Goal: Task Accomplishment & Management: Manage account settings

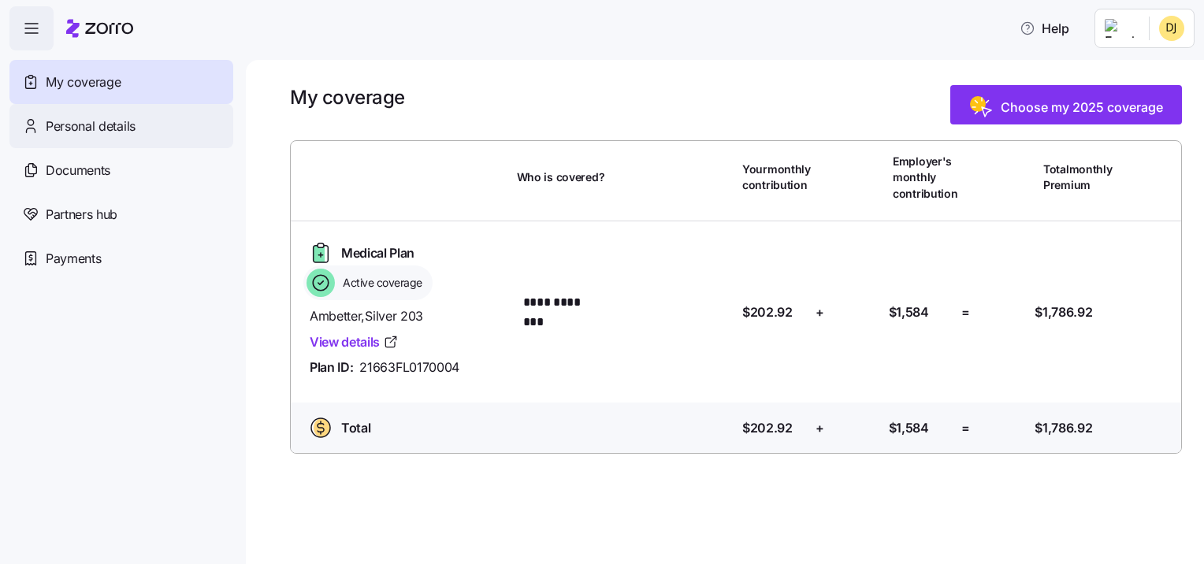
click at [102, 128] on span "Personal details" at bounding box center [91, 127] width 90 height 20
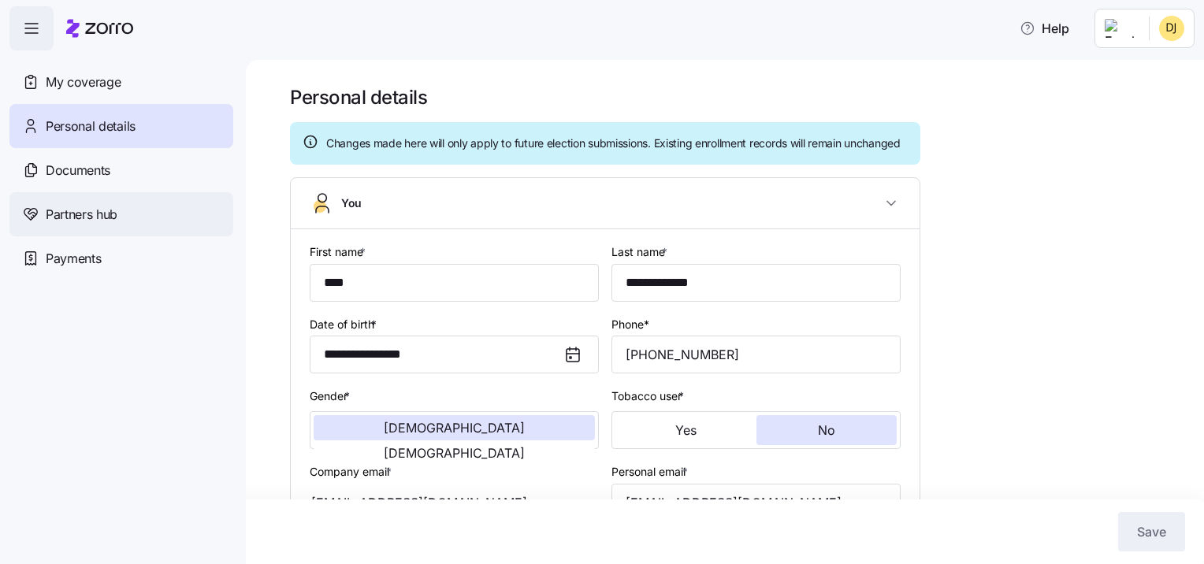
click at [69, 216] on span "Partners hub" at bounding box center [82, 215] width 72 height 20
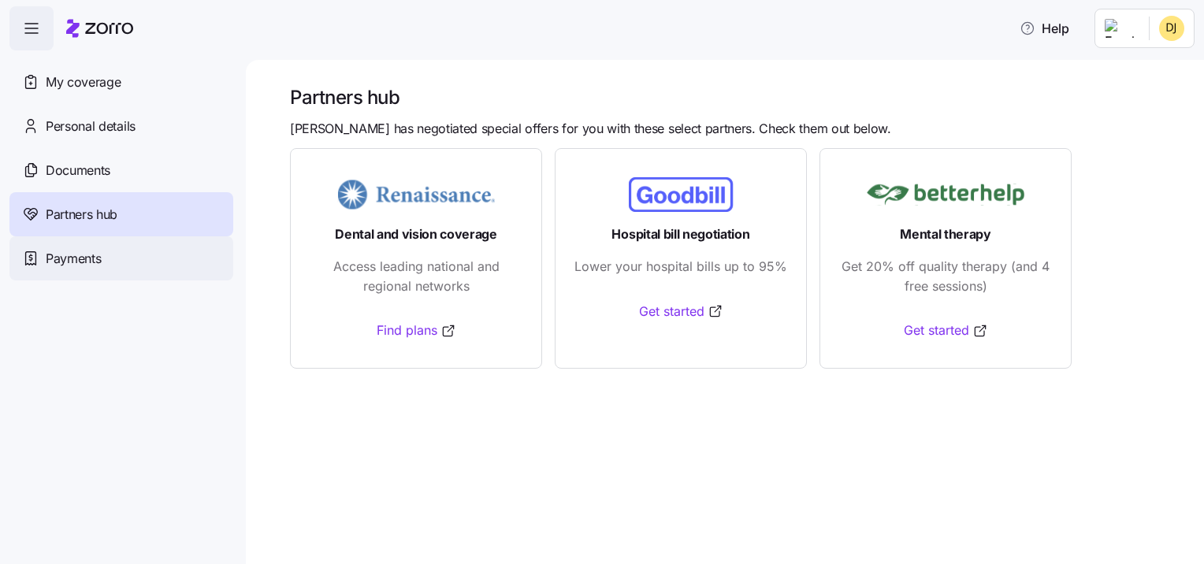
click at [65, 252] on span "Payments" at bounding box center [73, 259] width 55 height 20
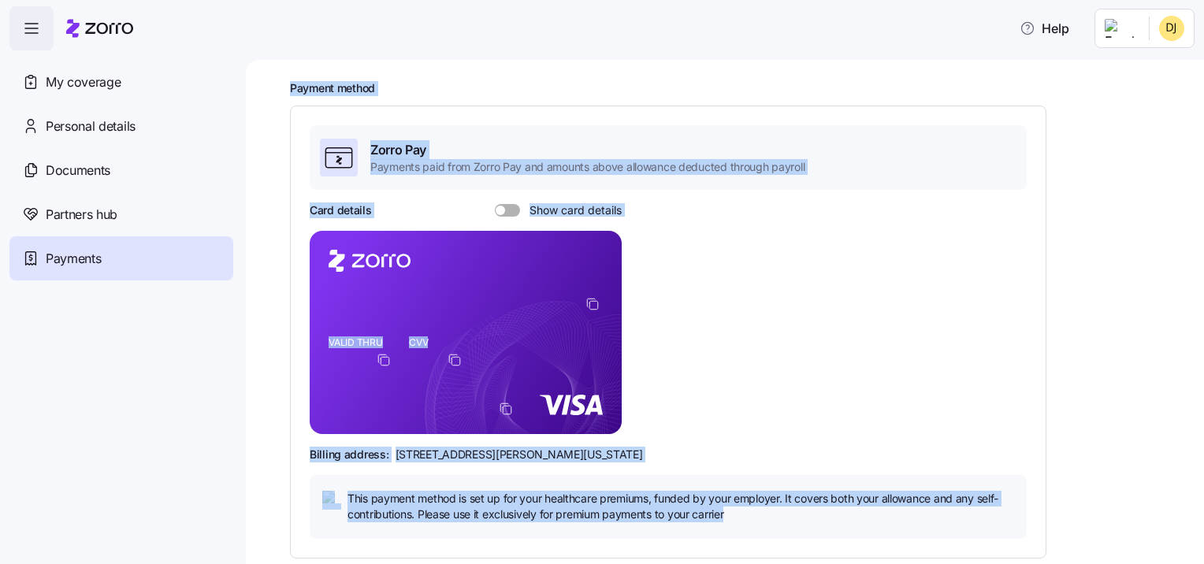
scroll to position [69, 0]
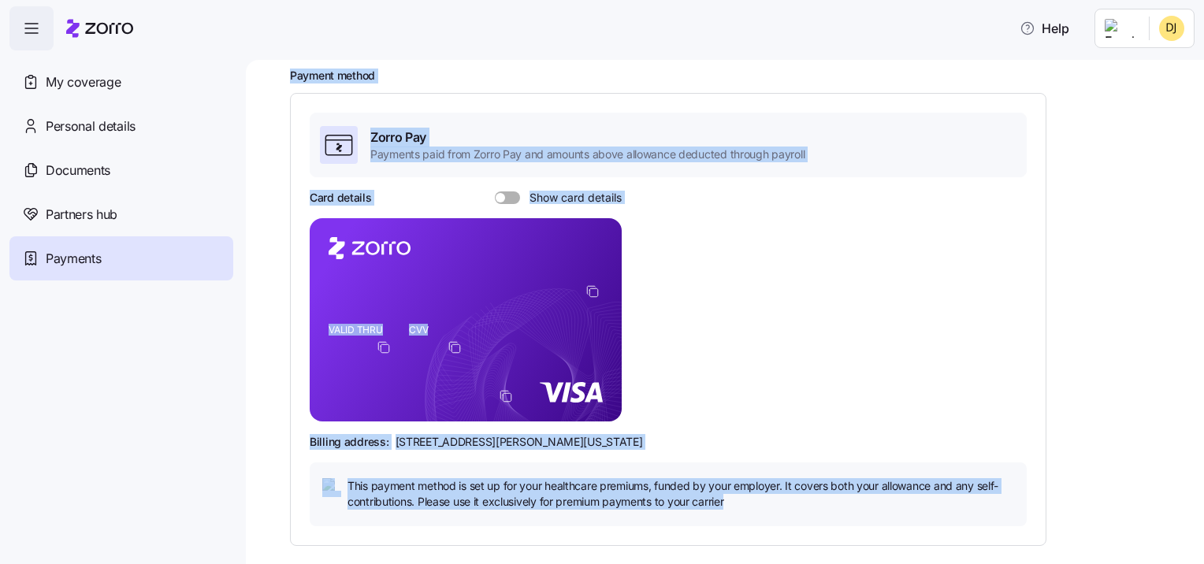
drag, startPoint x: 291, startPoint y: 87, endPoint x: 847, endPoint y: 580, distance: 743.2
click at [847, 555] on html "Help My coverage Personal details Documents Partners hub Payments Payments Paym…" at bounding box center [602, 277] width 1204 height 555
click at [660, 536] on div "Zorro Pay Payments paid from Zorro Pay and amounts above allowance deducted thr…" at bounding box center [668, 319] width 757 height 452
drag, startPoint x: 746, startPoint y: 510, endPoint x: 347, endPoint y: 118, distance: 559.1
click at [347, 118] on div "Zorro Pay Payments paid from Zorro Pay and amounts above allowance deducted thr…" at bounding box center [668, 319] width 717 height 413
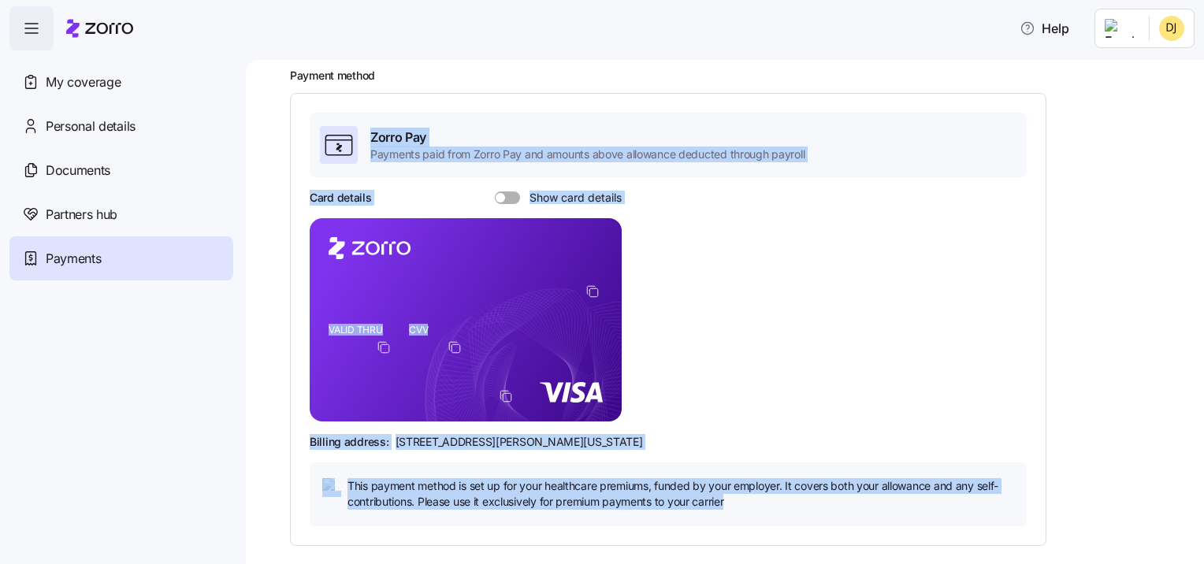
drag, startPoint x: 347, startPoint y: 118, endPoint x: 497, endPoint y: 151, distance: 153.4
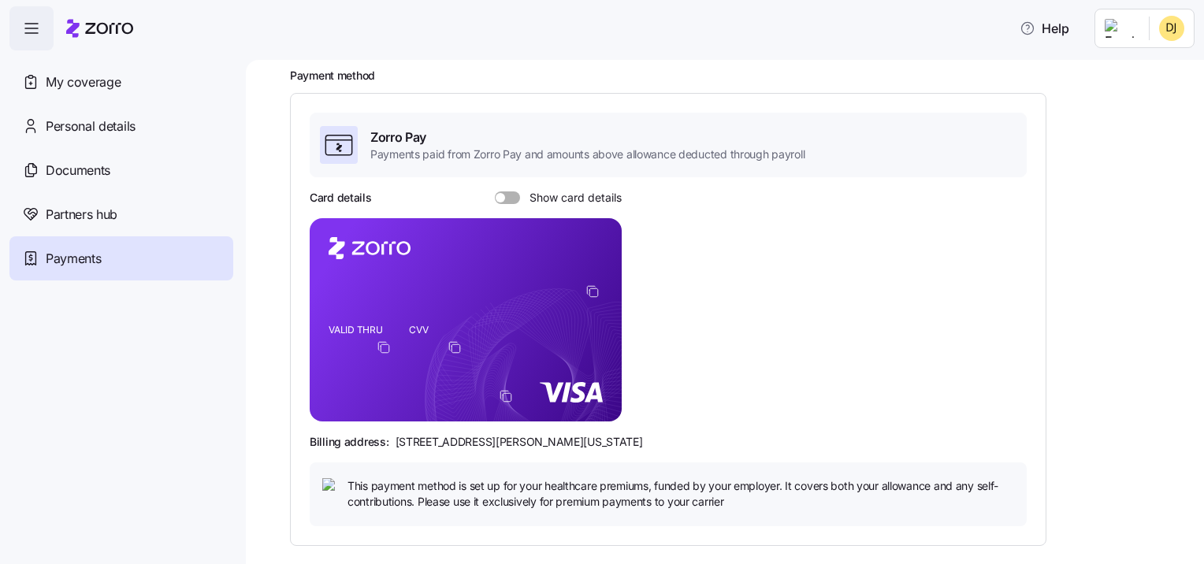
click at [200, 425] on nav "My coverage Personal details Documents Partners hub Payments" at bounding box center [123, 307] width 246 height 514
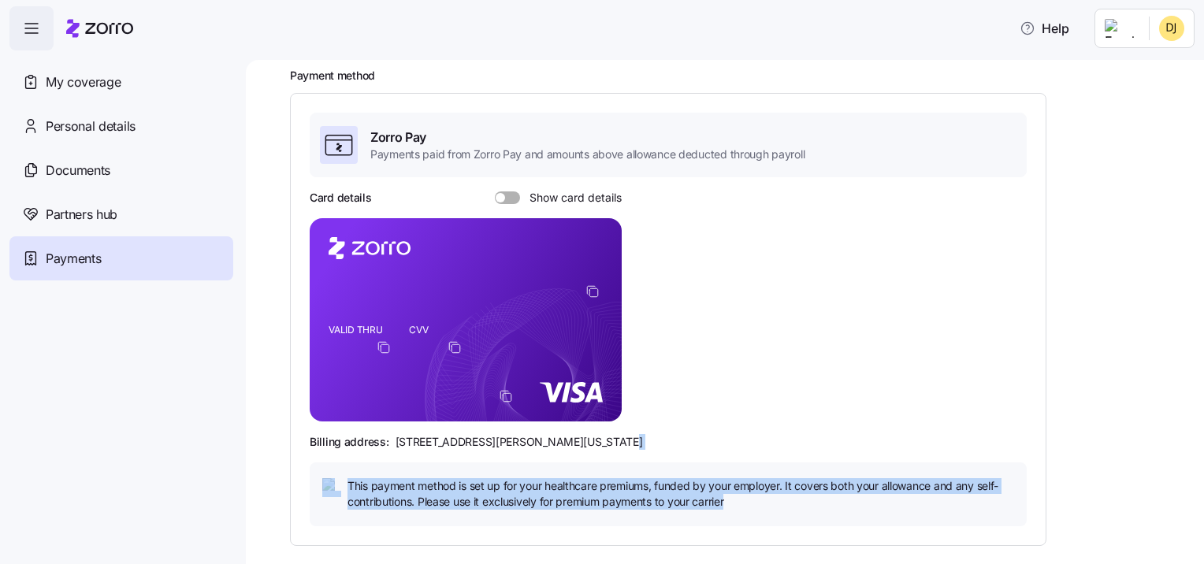
drag, startPoint x: 1012, startPoint y: 516, endPoint x: 975, endPoint y: 422, distance: 101.6
click at [975, 422] on div "Card details Show card details VALID THRU CVV Billing address: 810 Sharon Drive…" at bounding box center [668, 358] width 717 height 336
drag, startPoint x: 975, startPoint y: 422, endPoint x: 1007, endPoint y: 408, distance: 34.6
click at [975, 422] on div "Card details Show card details VALID THRU CVV Billing address: 810 Sharon Drive…" at bounding box center [668, 358] width 717 height 336
click at [845, 289] on div "Card details Show card details VALID THRU CVV Billing address: 810 Sharon Drive…" at bounding box center [668, 358] width 717 height 336
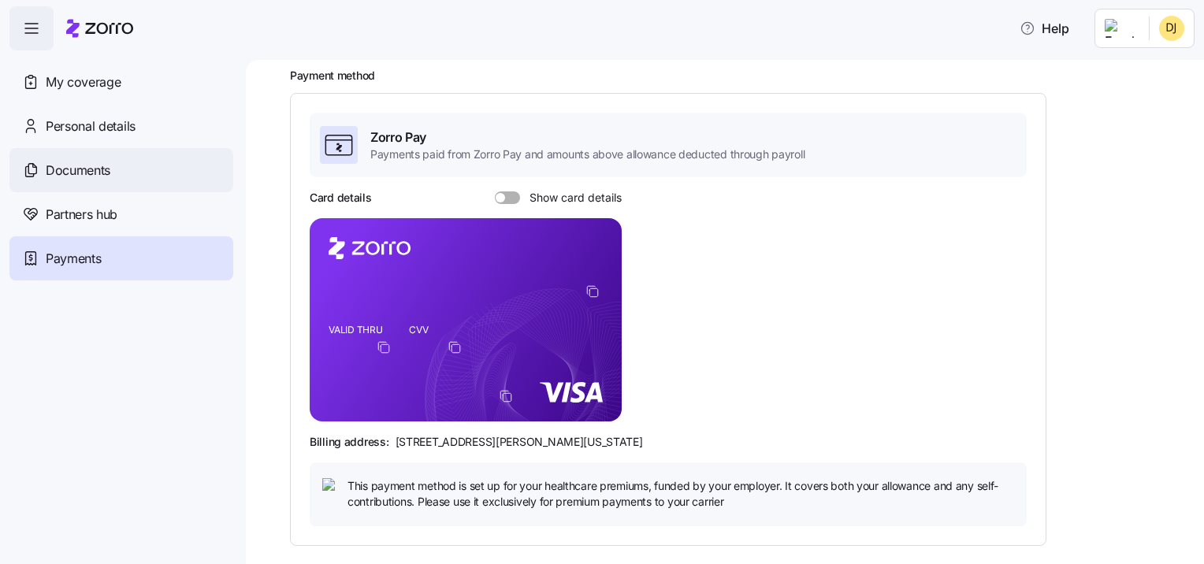
click at [69, 165] on span "Documents" at bounding box center [78, 171] width 65 height 20
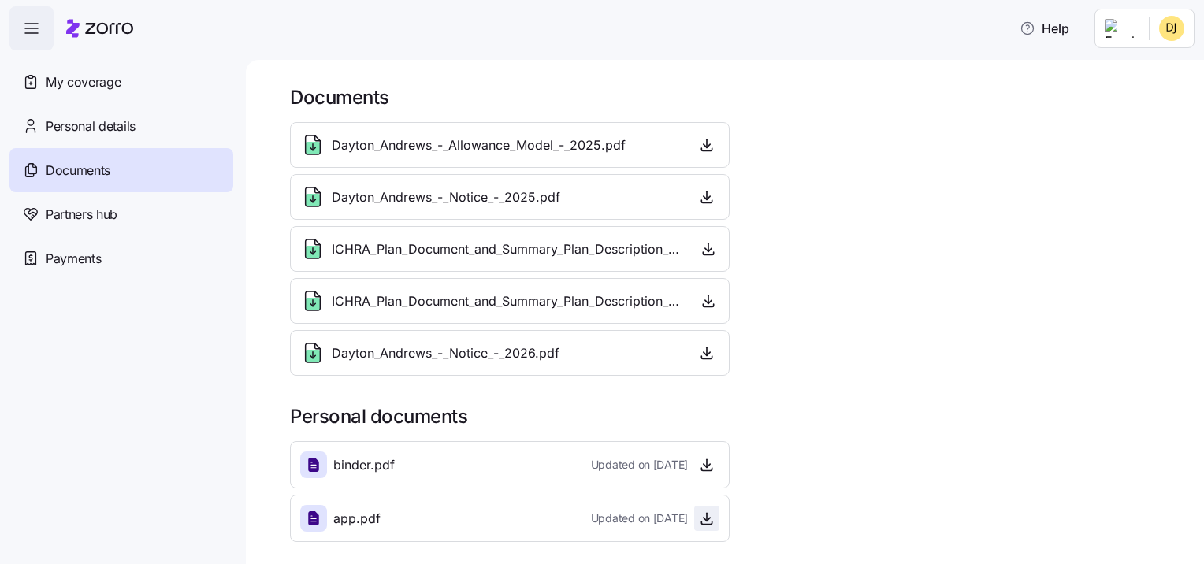
click at [704, 519] on icon "button" at bounding box center [707, 519] width 16 height 16
click at [322, 517] on icon at bounding box center [313, 518] width 19 height 19
click at [706, 297] on icon "button" at bounding box center [709, 301] width 16 height 16
click at [1170, 25] on html "Help My coverage Personal details Documents Partners hub Payments Documents Day…" at bounding box center [602, 277] width 1204 height 555
click at [1130, 95] on div "Log out" at bounding box center [1130, 95] width 61 height 17
